Goal: Navigation & Orientation: Find specific page/section

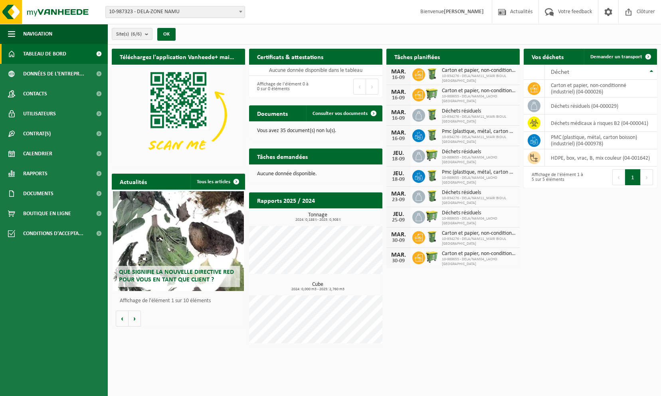
drag, startPoint x: 618, startPoint y: 57, endPoint x: 260, endPoint y: 103, distance: 361.3
click at [571, 253] on div "Téléchargez l'application Vanheede+ maintenant! Cachez Certificats & attestatio…" at bounding box center [384, 198] width 549 height 306
click at [149, 32] on b "submit" at bounding box center [148, 33] width 7 height 11
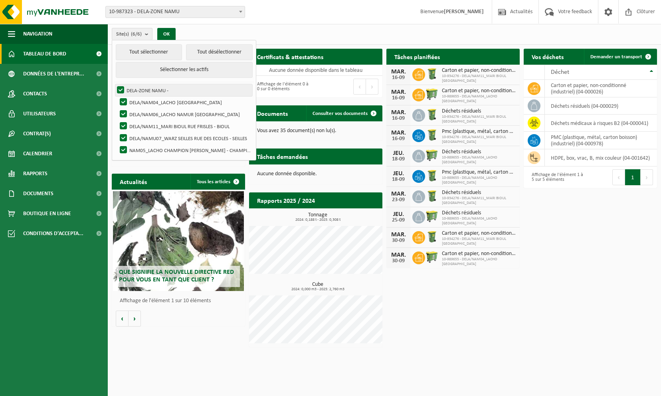
click at [122, 87] on label "DELA-ZONE NAMU -" at bounding box center [183, 90] width 137 height 12
click at [114, 84] on input "DELA-ZONE NAMU -" at bounding box center [114, 84] width 0 height 0
checkbox input "false"
click at [122, 96] on label "DELA/NAM04_LACHO [GEOGRAPHIC_DATA]" at bounding box center [185, 102] width 134 height 12
click at [117, 96] on input "DELA/NAM04_LACHO [GEOGRAPHIC_DATA]" at bounding box center [117, 96] width 0 height 0
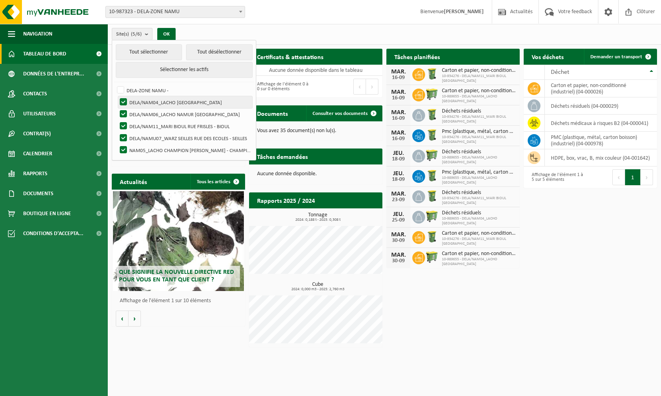
checkbox input "false"
click at [232, 55] on button "Tout désélectionner" at bounding box center [219, 52] width 67 height 16
checkbox input "false"
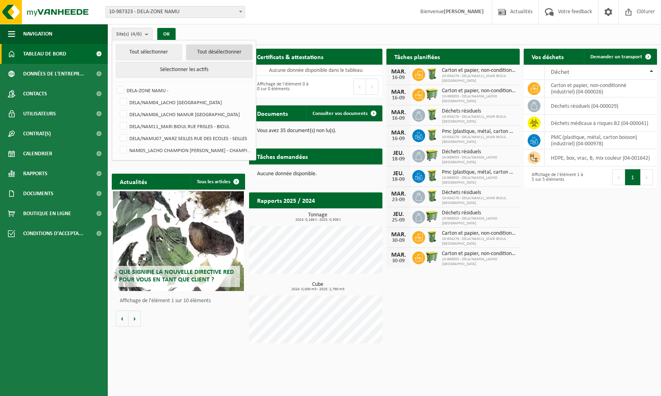
checkbox input "false"
click at [124, 101] on label "DELA/NAM04_LACHO [GEOGRAPHIC_DATA]" at bounding box center [185, 102] width 134 height 12
click at [117, 96] on input "DELA/NAM04_LACHO [GEOGRAPHIC_DATA]" at bounding box center [117, 96] width 0 height 0
checkbox input "true"
click at [167, 34] on button "OK" at bounding box center [166, 34] width 18 height 13
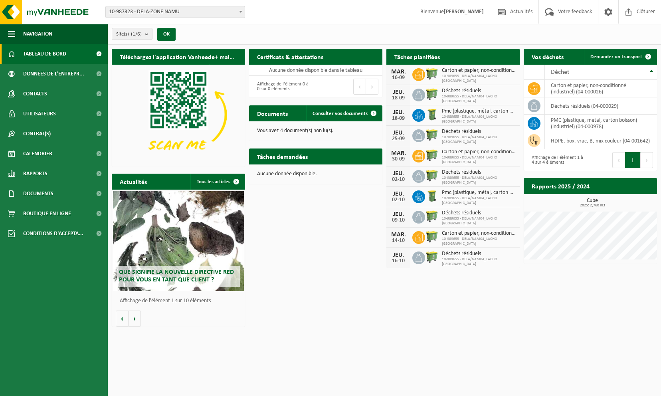
click at [445, 57] on h2 "Tâches planifiées" at bounding box center [416, 57] width 61 height 16
click at [46, 154] on span "Calendrier" at bounding box center [37, 154] width 29 height 20
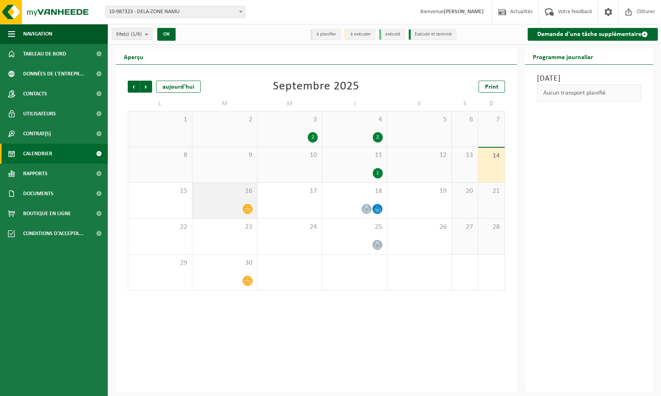
click at [245, 208] on icon at bounding box center [247, 209] width 7 height 6
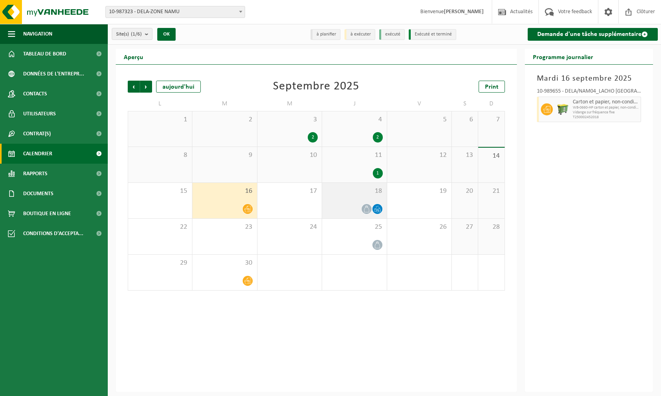
click at [364, 211] on icon at bounding box center [366, 208] width 7 height 7
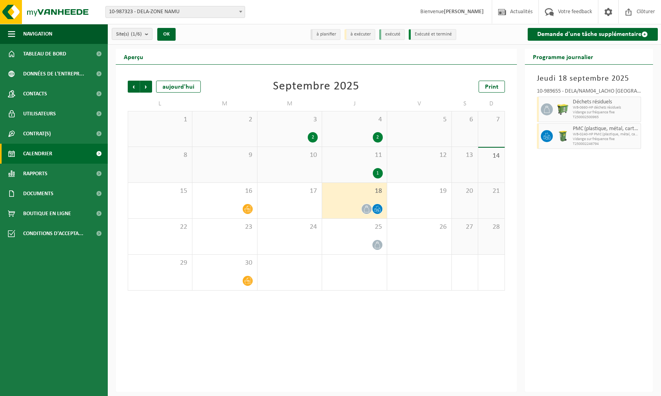
click at [380, 208] on icon at bounding box center [379, 210] width 2 height 4
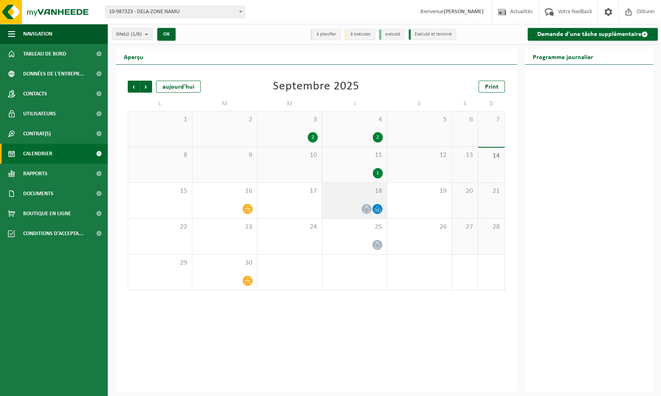
click at [380, 208] on icon at bounding box center [379, 210] width 2 height 4
click at [372, 209] on div at bounding box center [377, 209] width 11 height 11
click at [369, 209] on icon at bounding box center [366, 208] width 7 height 7
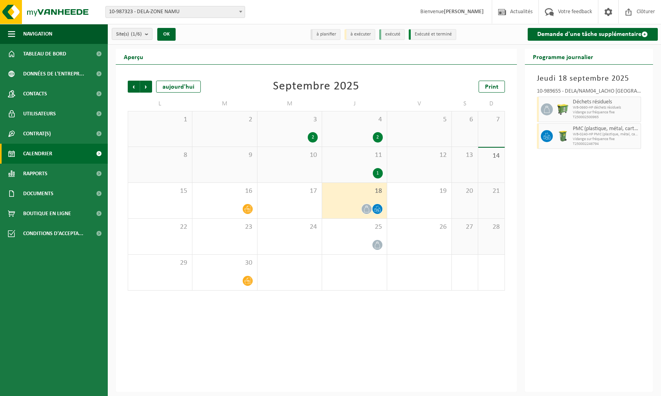
click at [374, 209] on icon at bounding box center [377, 208] width 7 height 7
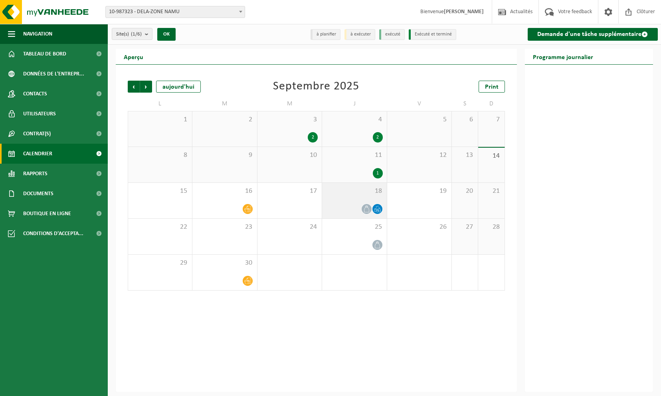
click at [375, 207] on icon at bounding box center [377, 208] width 7 height 7
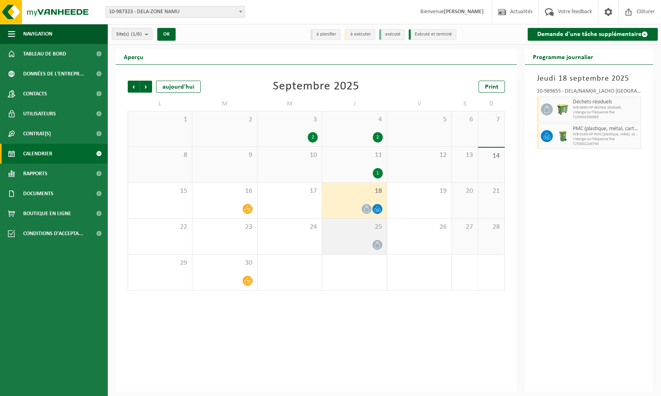
click at [377, 243] on icon at bounding box center [377, 244] width 5 height 7
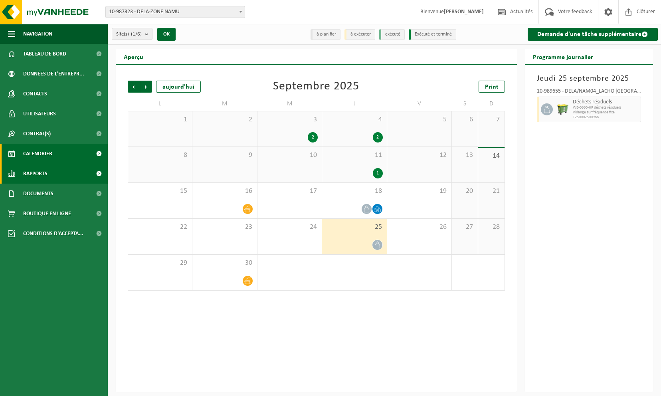
click at [63, 176] on link "Rapports" at bounding box center [54, 174] width 108 height 20
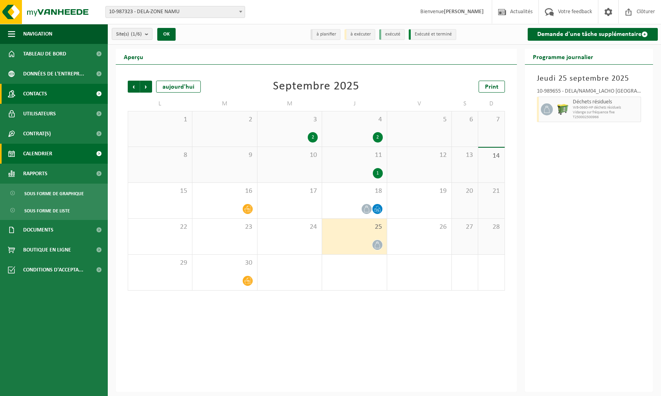
click at [70, 96] on link "Contacts" at bounding box center [54, 94] width 108 height 20
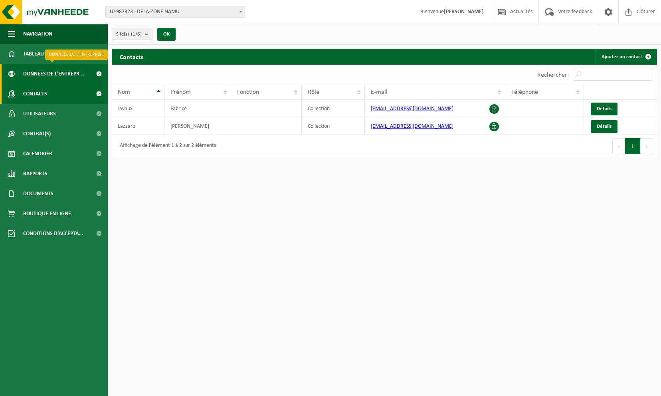
click at [97, 75] on span at bounding box center [99, 74] width 18 height 20
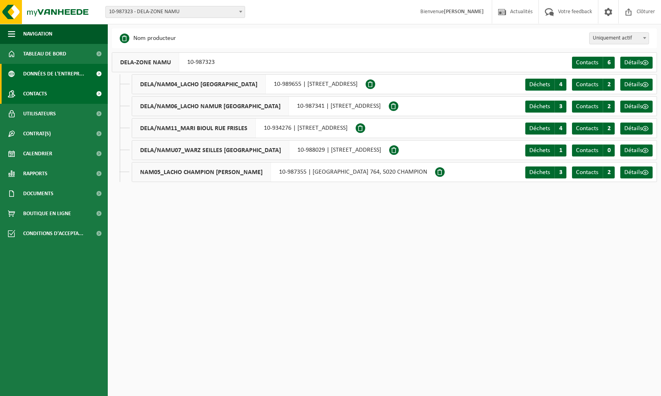
click at [92, 88] on span at bounding box center [99, 94] width 18 height 20
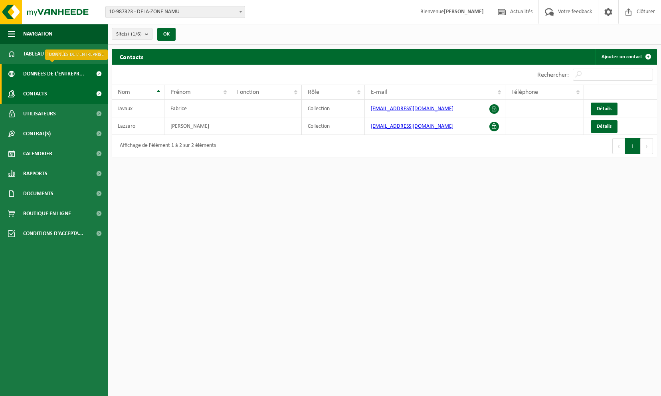
click at [81, 70] on span "Données de l'entrepr..." at bounding box center [53, 74] width 61 height 20
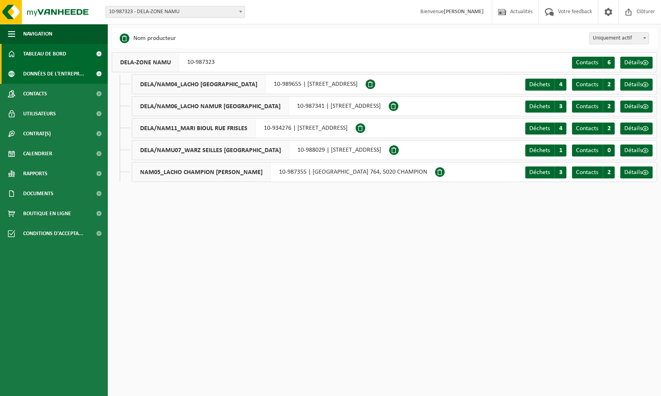
click at [85, 57] on link "Tableau de bord" at bounding box center [54, 54] width 108 height 20
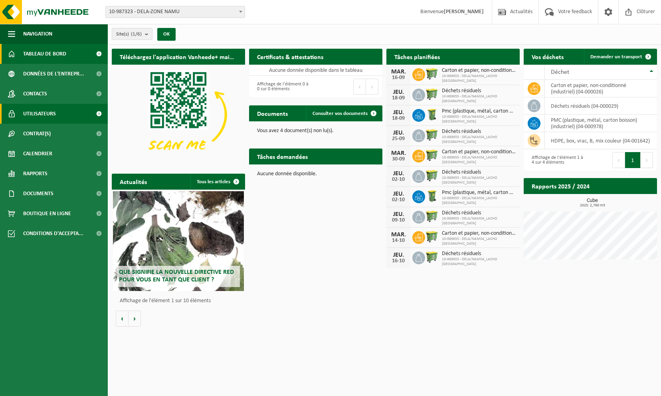
click at [71, 109] on link "Utilisateurs" at bounding box center [54, 114] width 108 height 20
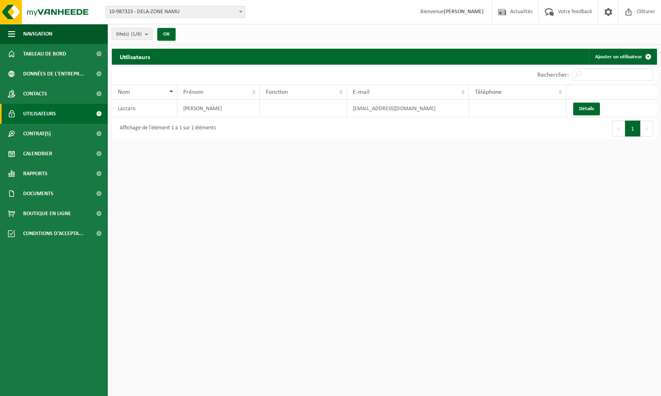
click at [71, 109] on link "Utilisateurs" at bounding box center [54, 114] width 108 height 20
click at [65, 124] on link "Contrat(s)" at bounding box center [54, 134] width 108 height 20
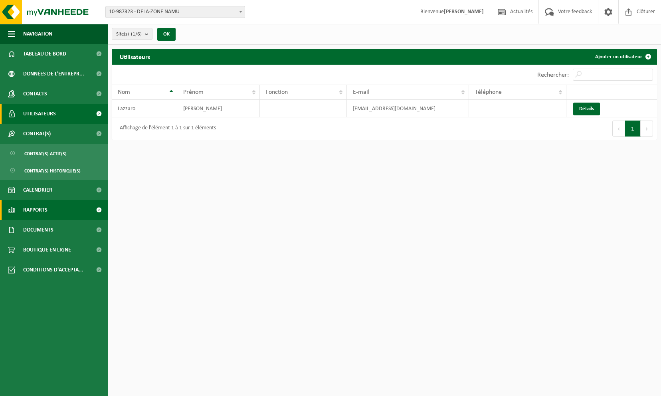
click at [63, 206] on link "Rapports" at bounding box center [54, 210] width 108 height 20
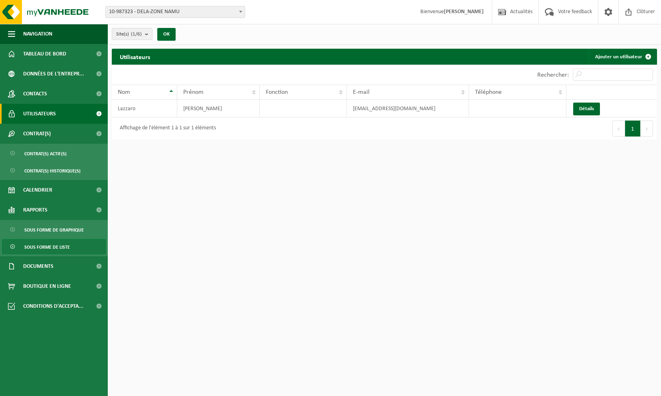
click at [54, 246] on span "Sous forme de liste" at bounding box center [46, 246] width 45 height 15
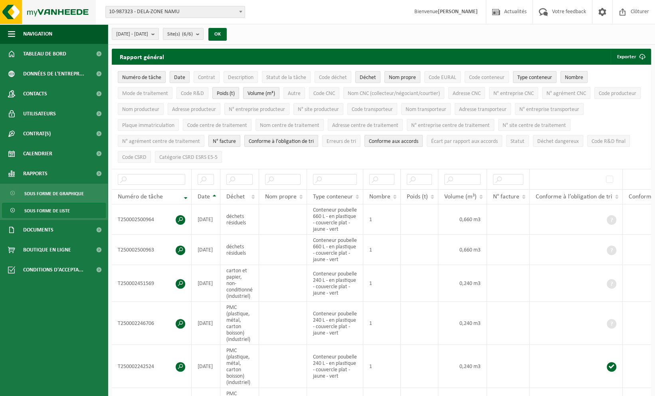
click at [41, 12] on img at bounding box center [48, 12] width 96 height 24
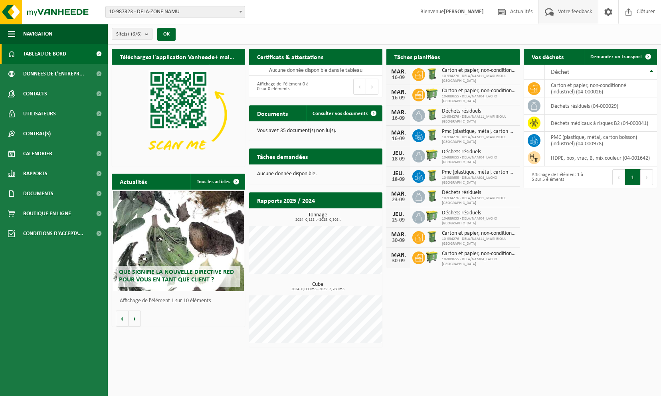
click at [560, 12] on span "Votre feedback" at bounding box center [575, 12] width 38 height 24
